Goal: Information Seeking & Learning: Learn about a topic

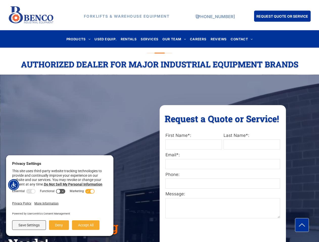
click at [159, 121] on div "Request a Quote or Service! Request a Quote or Service! First Name*: Last Name*…" at bounding box center [222, 233] width 126 height 256
click at [14, 185] on img "Accessibility Menu" at bounding box center [13, 184] width 11 height 11
